Goal: Task Accomplishment & Management: Use online tool/utility

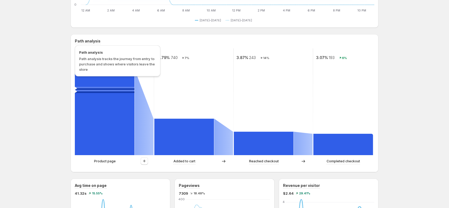
scroll to position [97, 0]
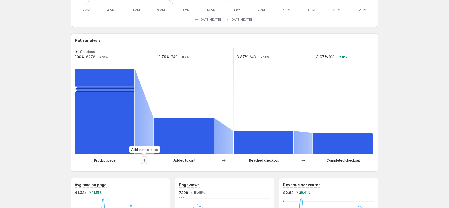
click at [144, 161] on icon "button" at bounding box center [144, 160] width 5 height 5
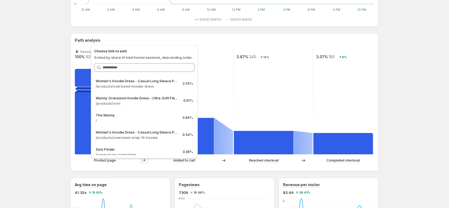
click at [241, 64] on rect at bounding box center [273, 101] width 80 height 107
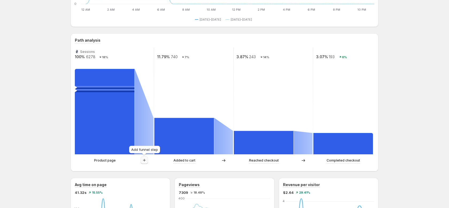
click at [145, 159] on icon "button" at bounding box center [144, 160] width 5 height 5
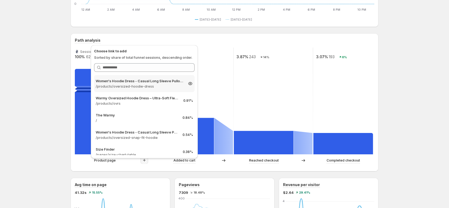
click at [159, 82] on p "Women's Hoodie Dress - Casual Long Sleeve Pullover Sweatshirt Dress" at bounding box center [140, 80] width 88 height 5
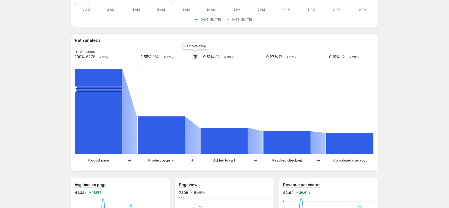
click at [195, 58] on icon "button" at bounding box center [195, 56] width 5 height 5
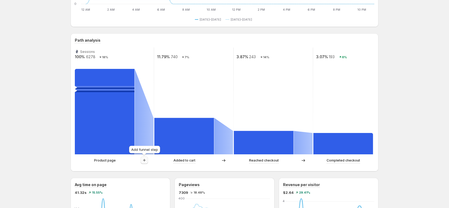
click at [147, 160] on icon "button" at bounding box center [144, 160] width 5 height 5
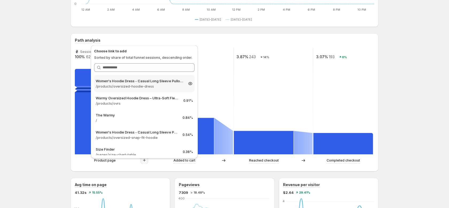
click at [164, 84] on p "/products/oversized-hoodie-dress" at bounding box center [140, 86] width 88 height 5
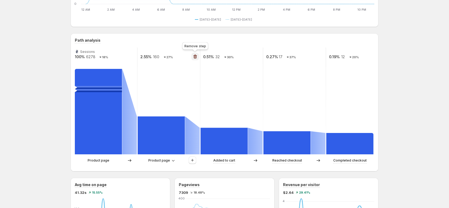
click at [197, 58] on icon "button" at bounding box center [195, 56] width 5 height 5
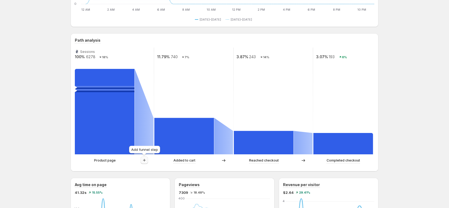
click at [145, 158] on icon "button" at bounding box center [144, 160] width 5 height 5
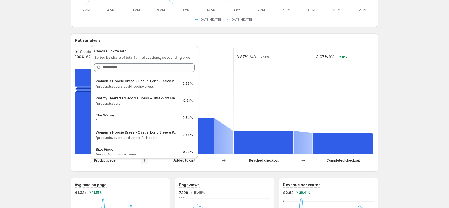
click at [229, 58] on rect at bounding box center [194, 101] width 80 height 107
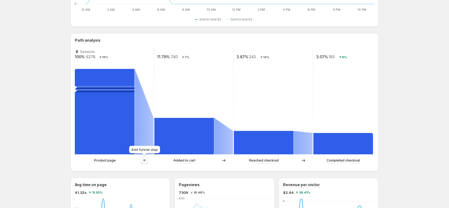
click at [144, 161] on icon "button" at bounding box center [144, 160] width 5 height 5
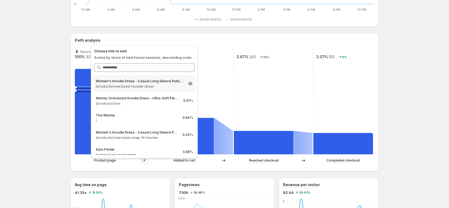
click at [165, 83] on p "Women's Hoodie Dress - Casual Long Sleeve Pullover Sweatshirt Dress" at bounding box center [140, 80] width 88 height 5
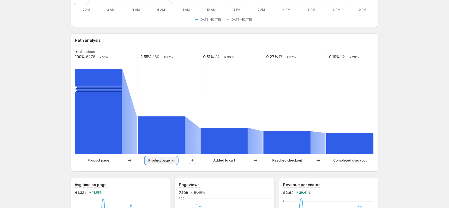
click at [167, 163] on button "Product page" at bounding box center [161, 160] width 32 height 7
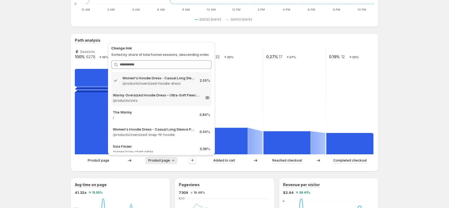
click at [184, 100] on p "/products/ovrs" at bounding box center [157, 100] width 88 height 5
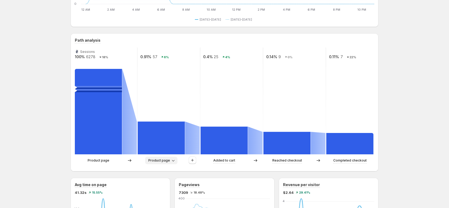
click at [163, 162] on span "Product page" at bounding box center [159, 161] width 22 height 4
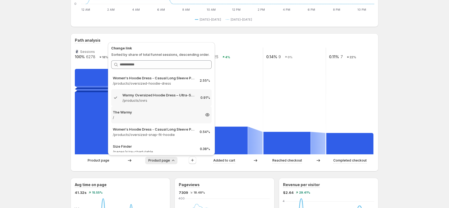
click at [168, 113] on p "The Warmy" at bounding box center [157, 112] width 88 height 5
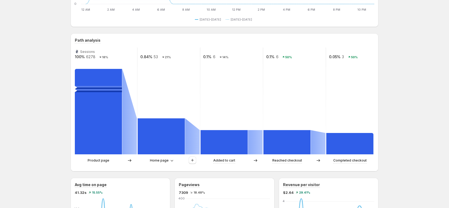
click at [161, 166] on div "Product page Home page Added to cart Reached checkout Completed checkout" at bounding box center [225, 162] width 300 height 11
click at [164, 163] on span "Home page" at bounding box center [159, 161] width 19 height 4
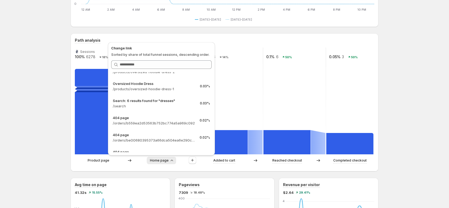
scroll to position [0, 0]
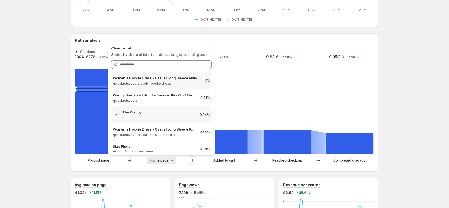
click at [177, 75] on p "Women's Hoodie Dress - Casual Long Sleeve Pullover Sweatshirt Dress" at bounding box center [157, 77] width 88 height 5
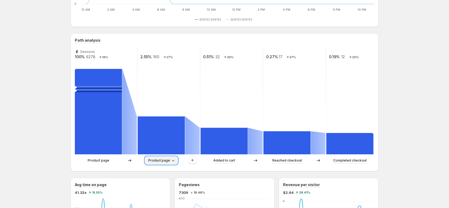
click at [157, 164] on button "Product page" at bounding box center [161, 160] width 32 height 7
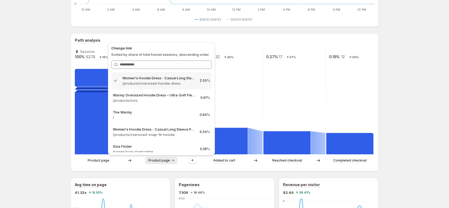
click at [244, 101] on rect at bounding box center [231, 101] width 63 height 107
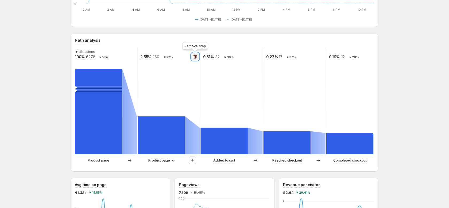
click at [196, 55] on icon "button" at bounding box center [195, 56] width 5 height 5
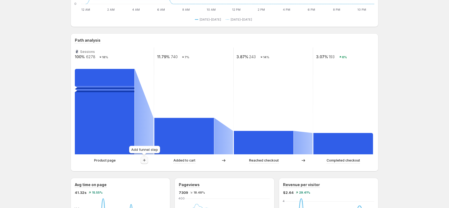
click at [142, 160] on icon "button" at bounding box center [144, 160] width 5 height 5
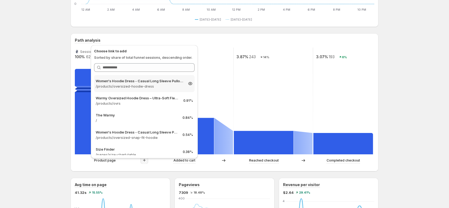
click at [156, 87] on p "/products/oversized-hoodie-dress" at bounding box center [140, 86] width 88 height 5
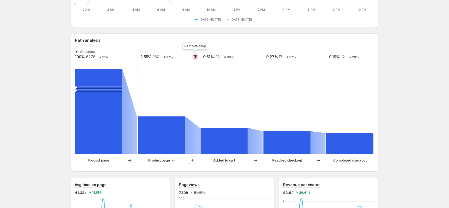
click at [196, 58] on icon "button" at bounding box center [196, 57] width 1 height 2
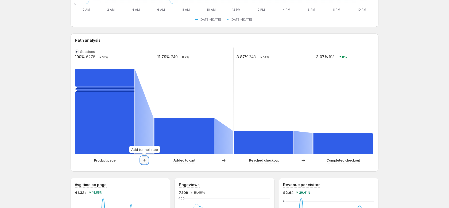
click at [147, 161] on icon "button" at bounding box center [144, 160] width 5 height 5
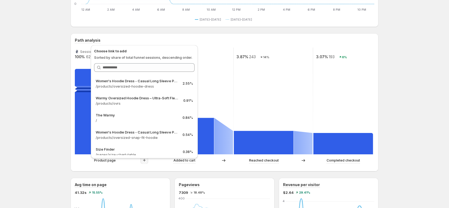
click at [219, 101] on rect at bounding box center [194, 101] width 80 height 107
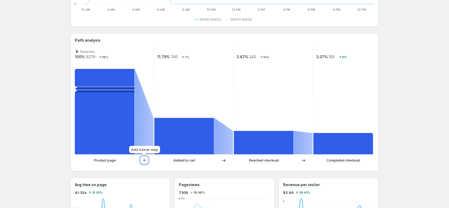
click at [147, 162] on icon "button" at bounding box center [144, 160] width 5 height 5
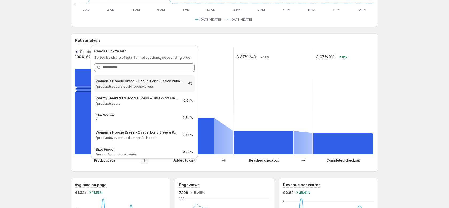
click at [162, 82] on p "Women's Hoodie Dress - Casual Long Sleeve Pullover Sweatshirt Dress" at bounding box center [140, 80] width 88 height 5
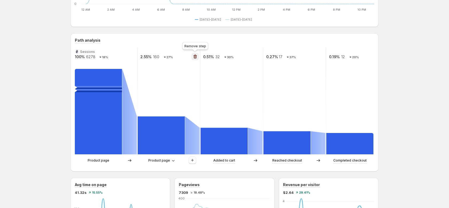
click at [196, 56] on icon "button" at bounding box center [195, 56] width 5 height 5
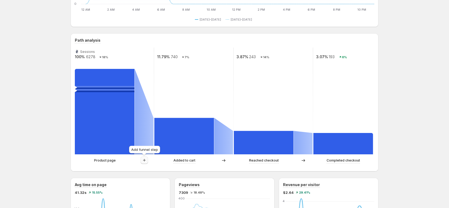
click at [144, 162] on icon "button" at bounding box center [144, 160] width 5 height 5
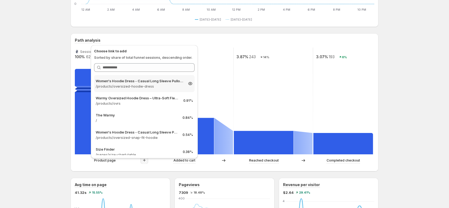
click at [162, 89] on div "Women's Hoodie Dress - Casual Long Sleeve Pullover Sweatshirt Dress /products/o…" at bounding box center [144, 83] width 101 height 17
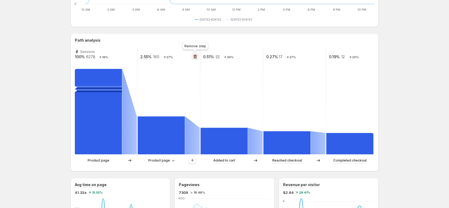
click at [195, 57] on icon "button" at bounding box center [195, 56] width 5 height 5
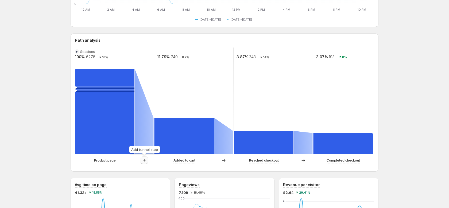
click at [145, 161] on icon "button" at bounding box center [144, 160] width 5 height 5
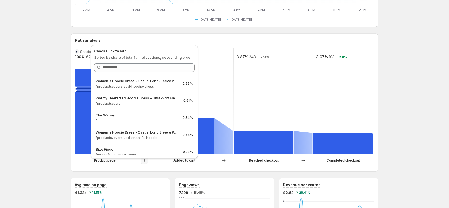
click at [217, 81] on rect at bounding box center [194, 101] width 80 height 107
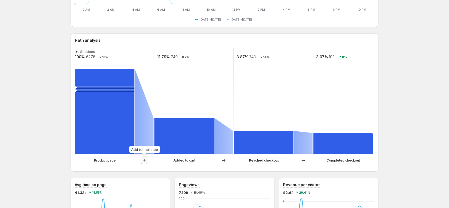
click at [145, 159] on icon "button" at bounding box center [144, 160] width 5 height 5
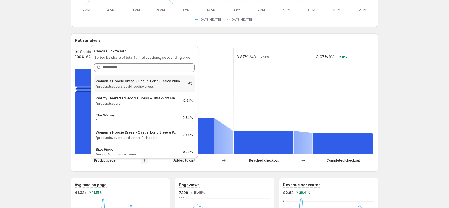
click at [163, 86] on p "/products/oversized-hoodie-dress" at bounding box center [140, 86] width 88 height 5
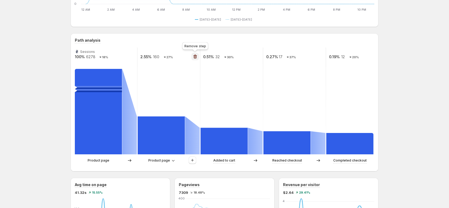
click at [196, 57] on icon "button" at bounding box center [196, 57] width 1 height 2
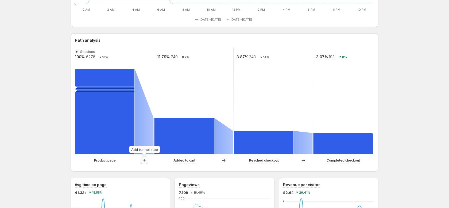
click at [145, 160] on icon "button" at bounding box center [144, 160] width 5 height 5
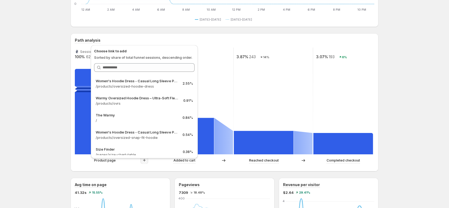
click at [269, 79] on rect at bounding box center [273, 101] width 80 height 107
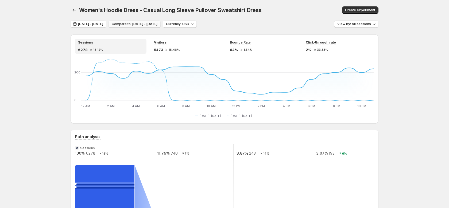
click at [161, 21] on button "Compare to: [DATE] - [DATE]" at bounding box center [135, 23] width 52 height 7
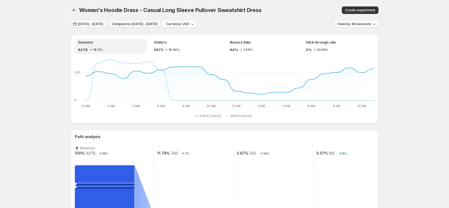
click at [160, 26] on button "Compare to: [DATE] - [DATE]" at bounding box center [135, 23] width 52 height 7
click at [158, 24] on span "Compare to: [DATE] - [DATE]" at bounding box center [135, 24] width 46 height 4
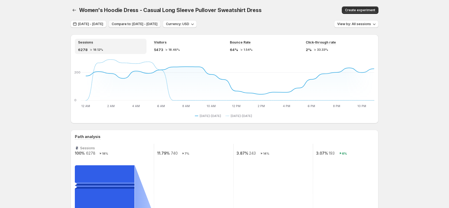
click at [158, 24] on span "Compare to: [DATE] - [DATE]" at bounding box center [135, 24] width 46 height 4
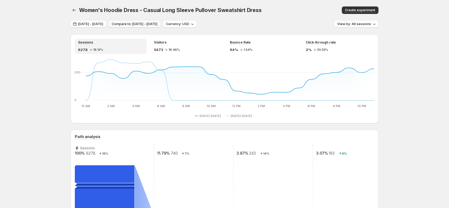
click at [158, 24] on span "Compare to: [DATE] - [DATE]" at bounding box center [135, 24] width 46 height 4
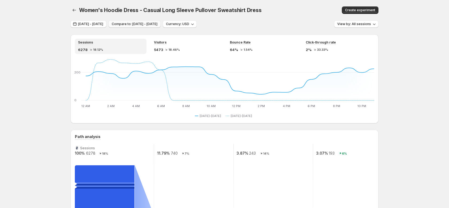
click at [158, 24] on span "Compare to: [DATE] - [DATE]" at bounding box center [135, 24] width 46 height 4
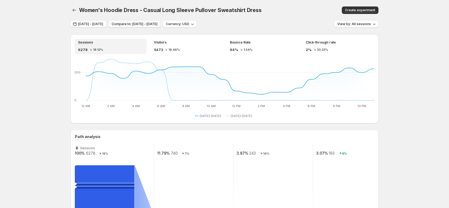
click at [158, 24] on span "Compare to: [DATE] - [DATE]" at bounding box center [135, 24] width 46 height 4
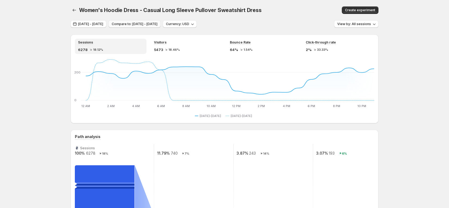
click at [158, 24] on span "Compare to: [DATE] - [DATE]" at bounding box center [135, 24] width 46 height 4
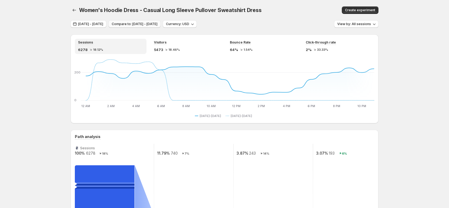
click at [158, 24] on span "Compare to: [DATE] - [DATE]" at bounding box center [135, 24] width 46 height 4
click at [158, 25] on span "Compare to: [DATE] - [DATE]" at bounding box center [135, 24] width 46 height 4
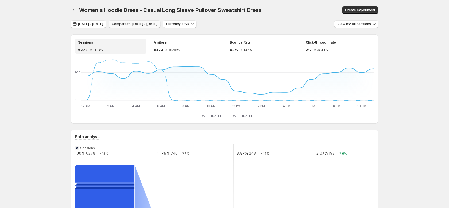
click at [158, 25] on span "Compare to: [DATE] - [DATE]" at bounding box center [135, 24] width 46 height 4
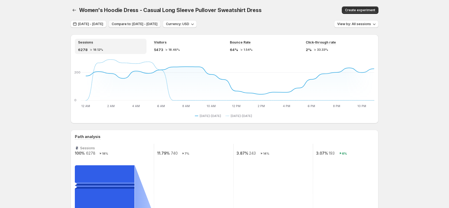
click at [158, 25] on span "Compare to: [DATE] - [DATE]" at bounding box center [135, 24] width 46 height 4
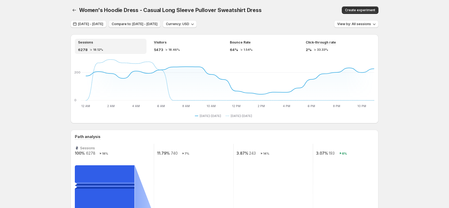
click at [158, 25] on span "Compare to: [DATE] - [DATE]" at bounding box center [135, 24] width 46 height 4
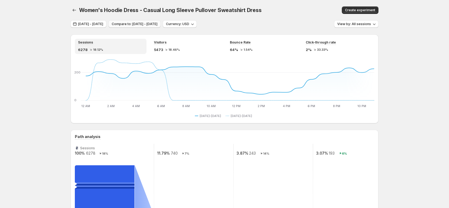
click at [158, 25] on span "Compare to: [DATE] - [DATE]" at bounding box center [135, 24] width 46 height 4
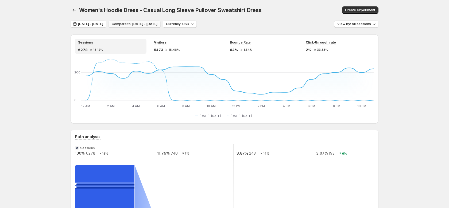
click at [158, 25] on span "Compare to: [DATE] - [DATE]" at bounding box center [135, 24] width 46 height 4
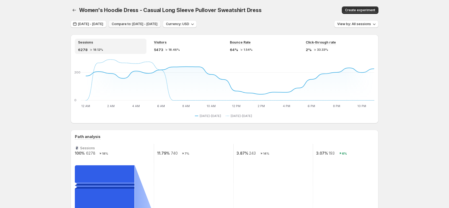
click at [158, 25] on span "Compare to: [DATE] - [DATE]" at bounding box center [135, 24] width 46 height 4
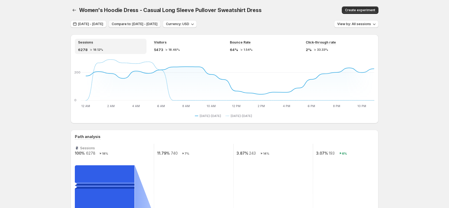
click at [158, 25] on span "Compare to: [DATE] - [DATE]" at bounding box center [135, 24] width 46 height 4
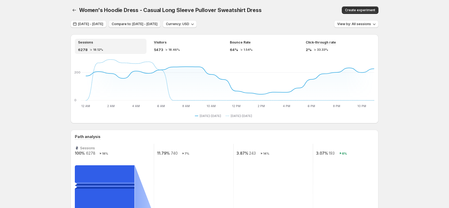
click at [158, 25] on span "Compare to: [DATE] - [DATE]" at bounding box center [135, 24] width 46 height 4
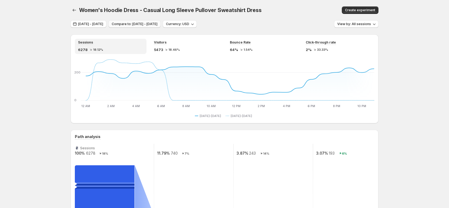
click at [158, 25] on span "Compare to: [DATE] - [DATE]" at bounding box center [135, 24] width 46 height 4
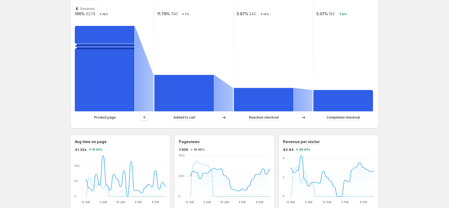
scroll to position [134, 0]
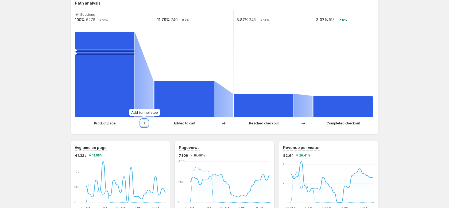
click at [143, 123] on icon "button" at bounding box center [144, 123] width 5 height 5
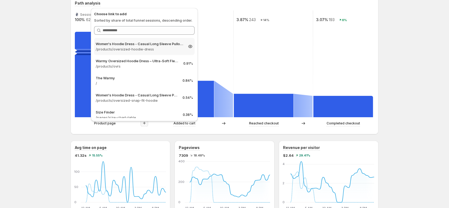
click at [136, 44] on p "Women's Hoodie Dress - Casual Long Sleeve Pullover Sweatshirt Dress" at bounding box center [140, 43] width 88 height 5
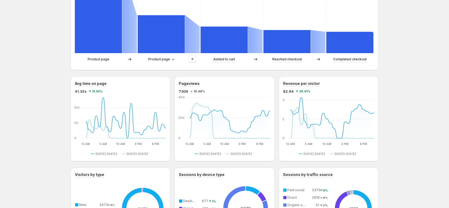
scroll to position [165, 0]
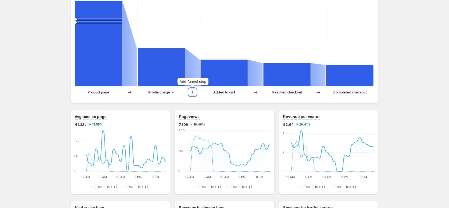
click at [193, 95] on icon "button" at bounding box center [192, 92] width 5 height 5
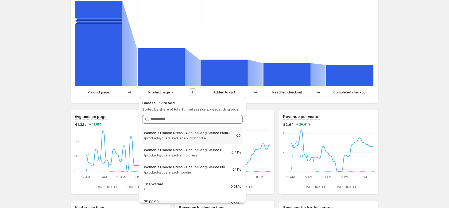
click at [192, 136] on p "/products/oversized-snap-fit-hoodie" at bounding box center [188, 138] width 88 height 5
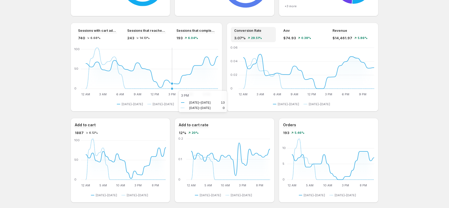
scroll to position [422, 0]
